Goal: Transaction & Acquisition: Purchase product/service

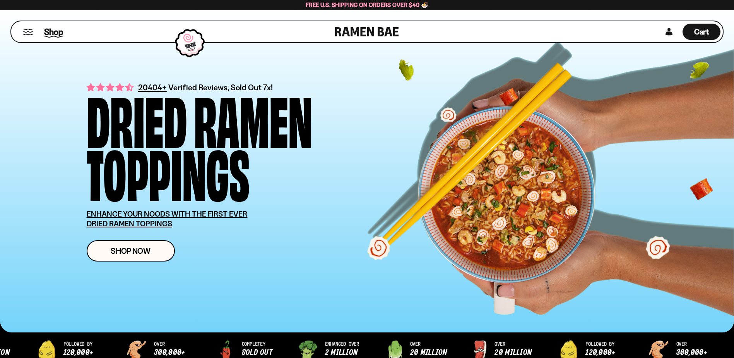
click at [53, 32] on span "Shop" at bounding box center [53, 32] width 19 height 12
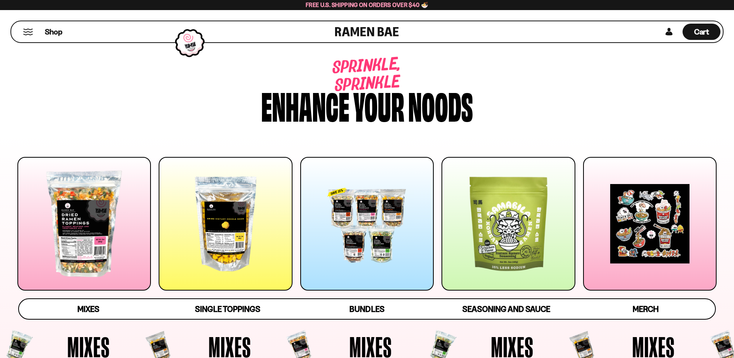
click at [229, 224] on div at bounding box center [225, 223] width 133 height 133
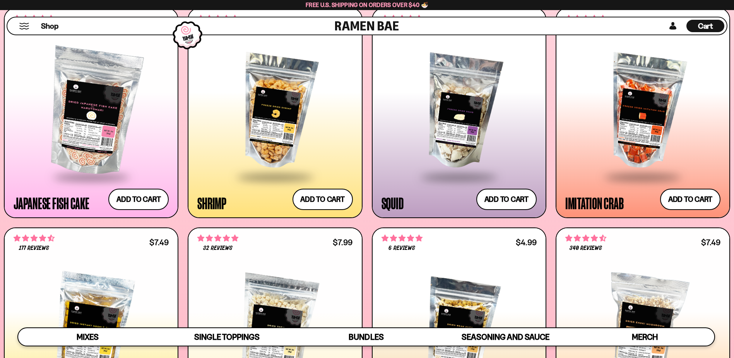
scroll to position [1068, 0]
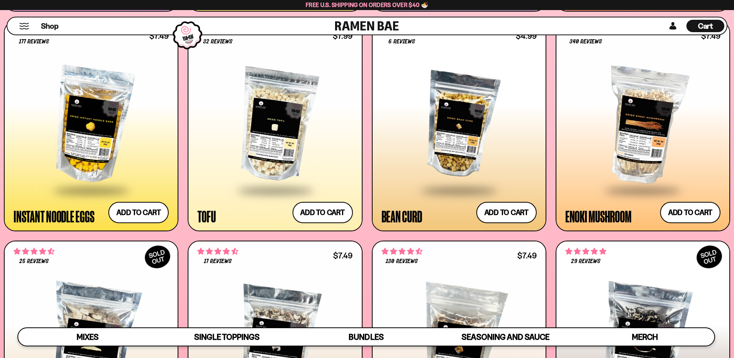
click at [98, 136] on div at bounding box center [91, 125] width 155 height 128
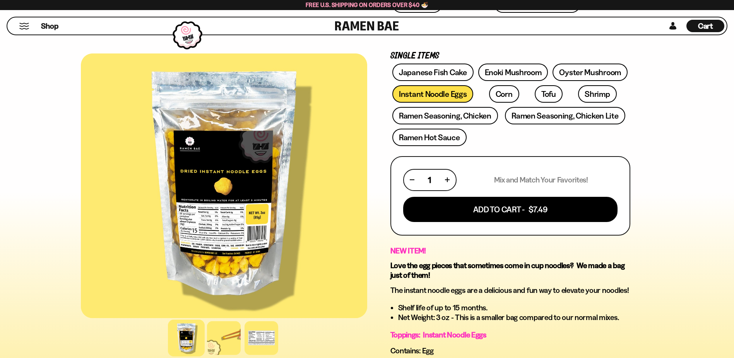
scroll to position [413, 0]
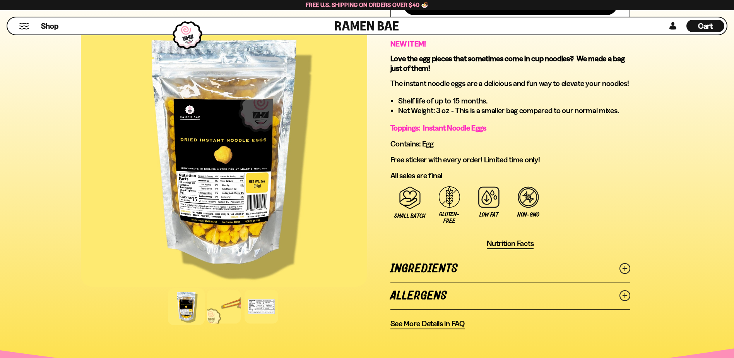
click at [627, 268] on icon at bounding box center [625, 268] width 11 height 11
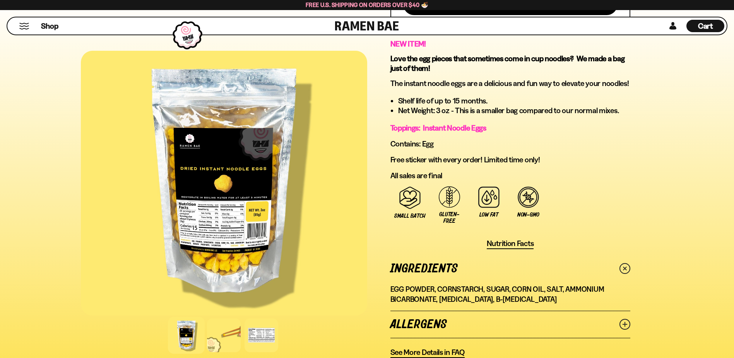
click at [219, 225] on div at bounding box center [224, 183] width 286 height 264
click at [262, 334] on div at bounding box center [261, 335] width 37 height 37
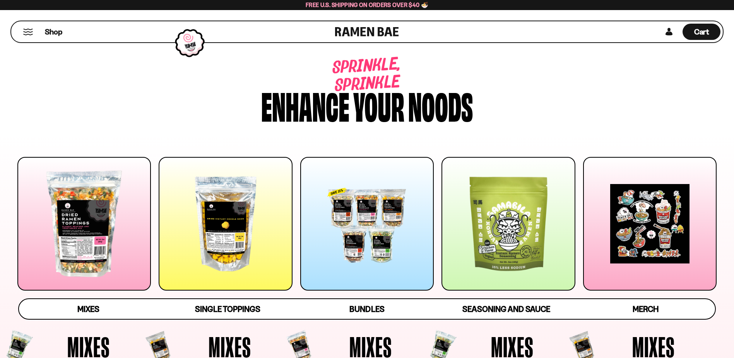
scroll to position [1068, 0]
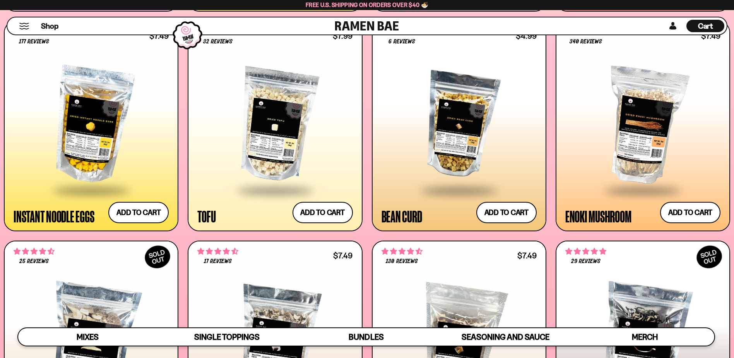
click at [301, 137] on div at bounding box center [274, 125] width 155 height 128
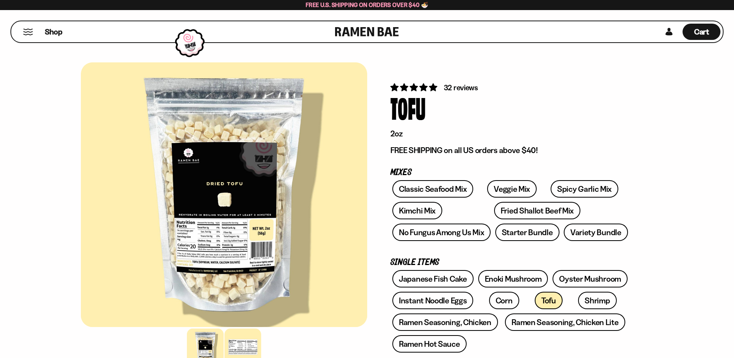
click at [240, 349] on div at bounding box center [242, 346] width 37 height 37
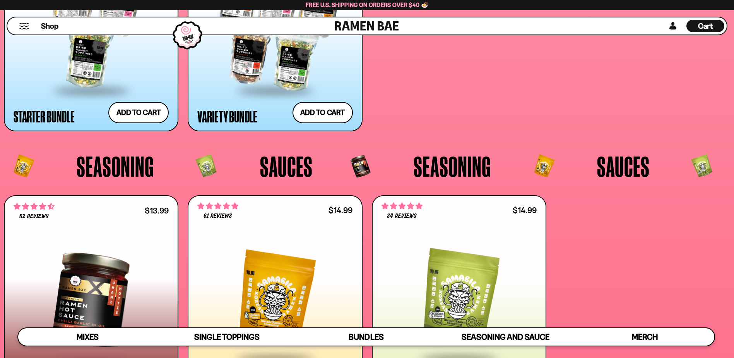
scroll to position [2306, 0]
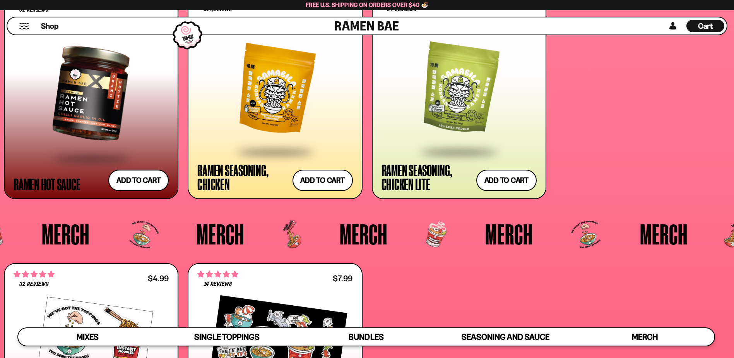
click at [464, 115] on div at bounding box center [459, 89] width 155 height 123
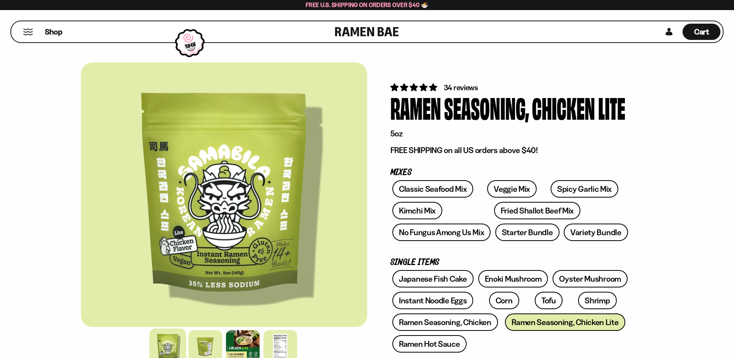
click at [451, 84] on span "34 reviews" at bounding box center [461, 87] width 34 height 9
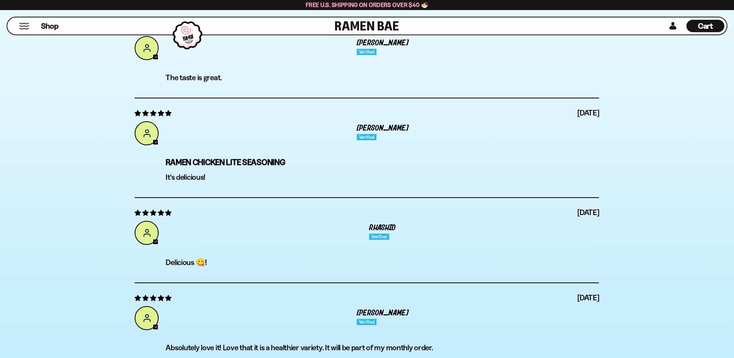
scroll to position [3048, 0]
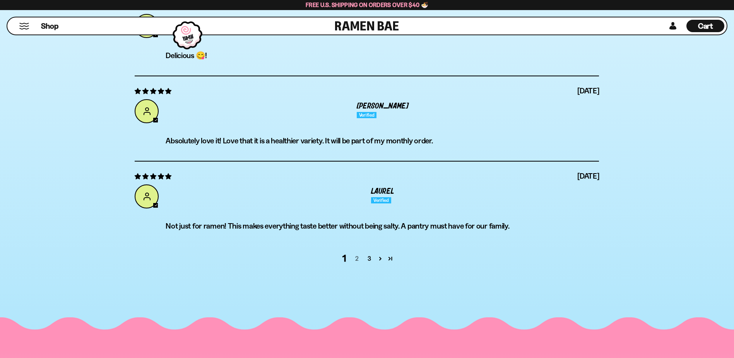
click at [358, 257] on link "2" at bounding box center [357, 257] width 12 height 9
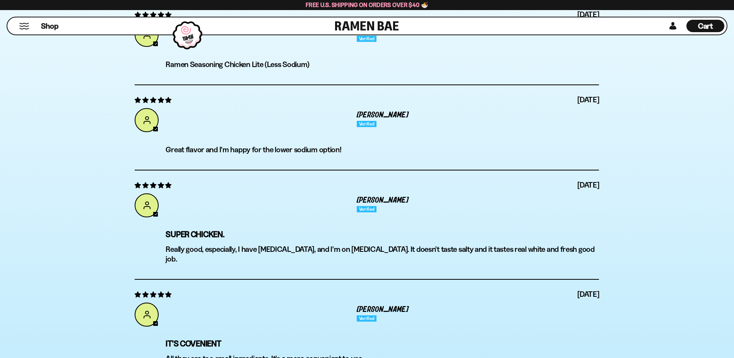
scroll to position [3061, 0]
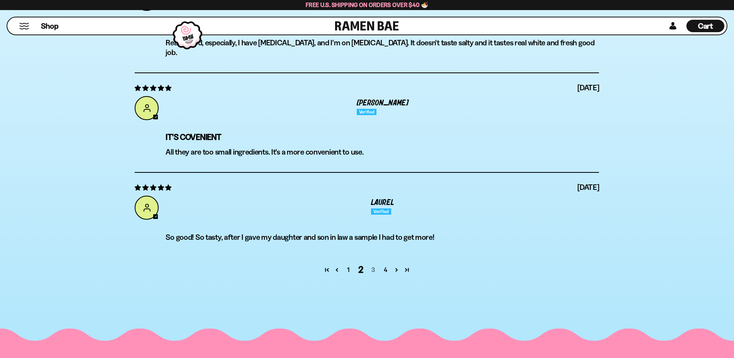
click at [373, 265] on link "3" at bounding box center [373, 269] width 12 height 9
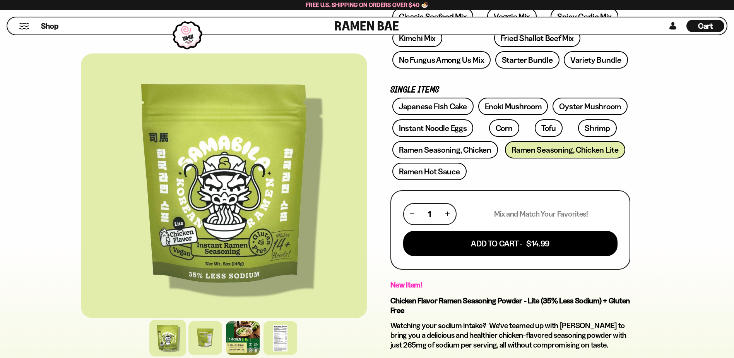
scroll to position [0, 0]
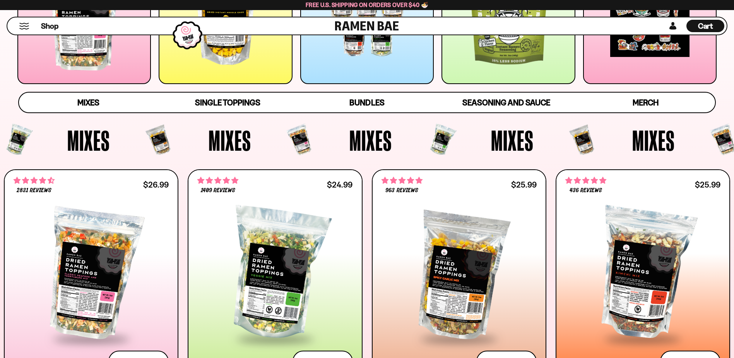
scroll to position [413, 0]
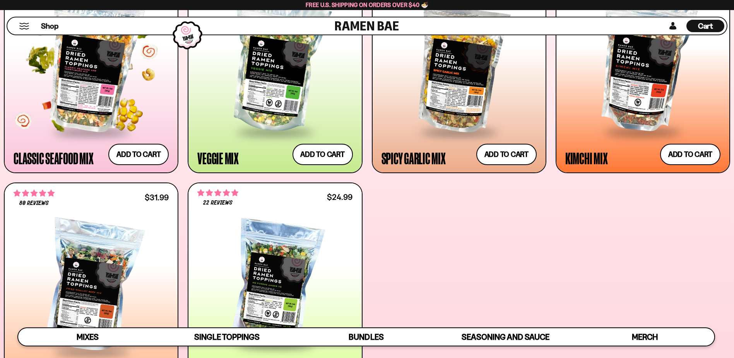
click at [108, 72] on div at bounding box center [91, 67] width 155 height 128
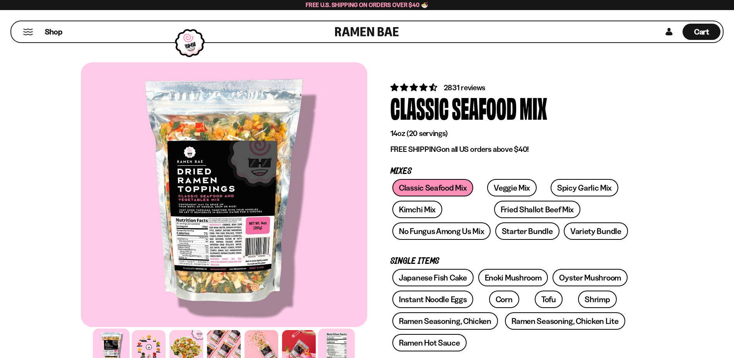
click at [349, 340] on div at bounding box center [336, 346] width 37 height 37
